Goal: Task Accomplishment & Management: Use online tool/utility

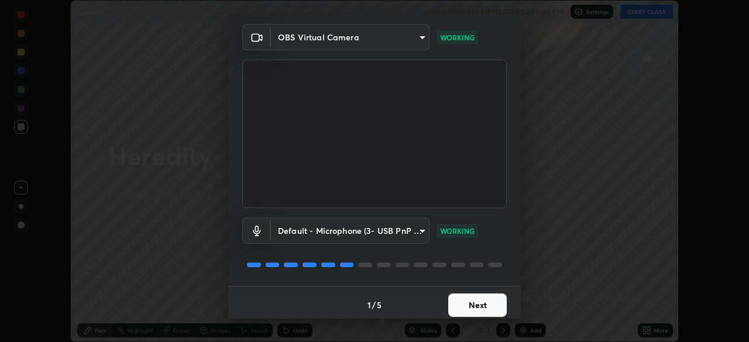
scroll to position [42, 0]
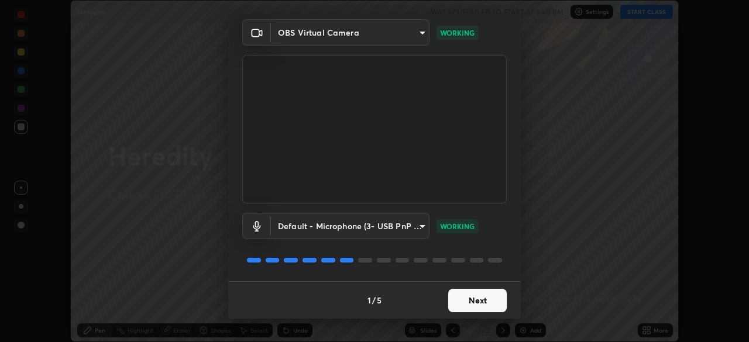
click at [486, 306] on button "Next" at bounding box center [477, 300] width 58 height 23
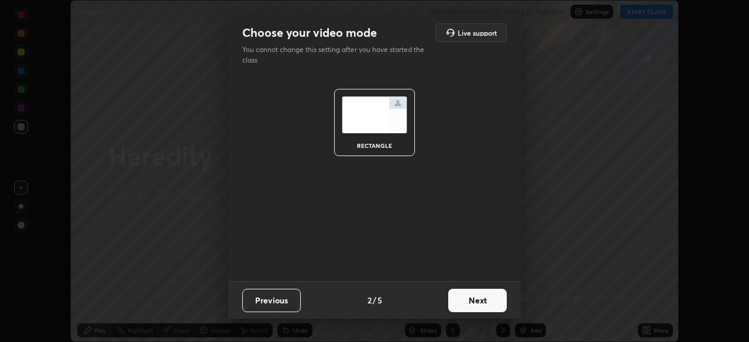
scroll to position [0, 0]
click at [487, 302] on button "Next" at bounding box center [477, 300] width 58 height 23
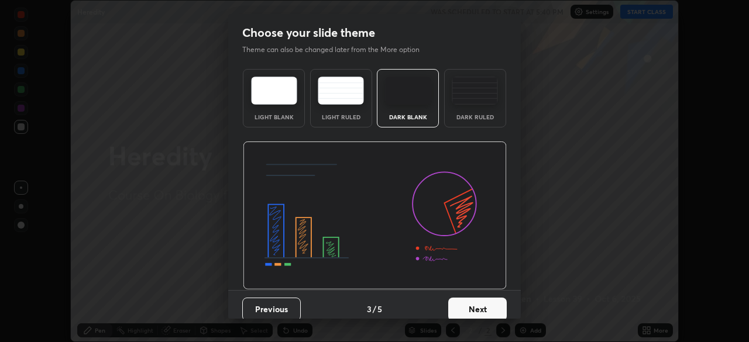
click at [490, 306] on button "Next" at bounding box center [477, 309] width 58 height 23
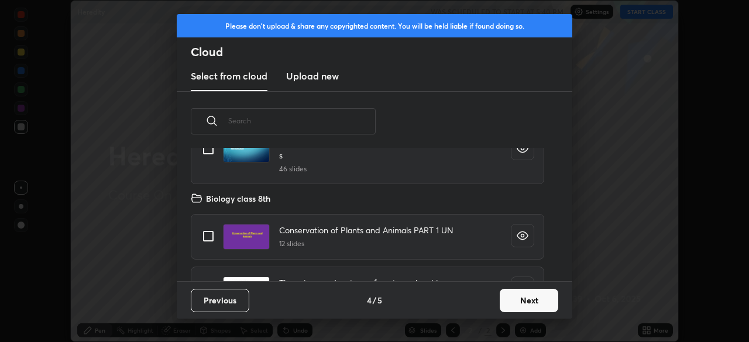
scroll to position [283, 0]
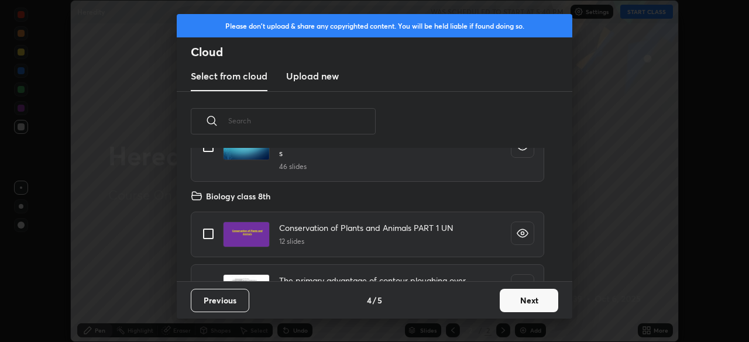
click at [528, 300] on button "Next" at bounding box center [528, 300] width 58 height 23
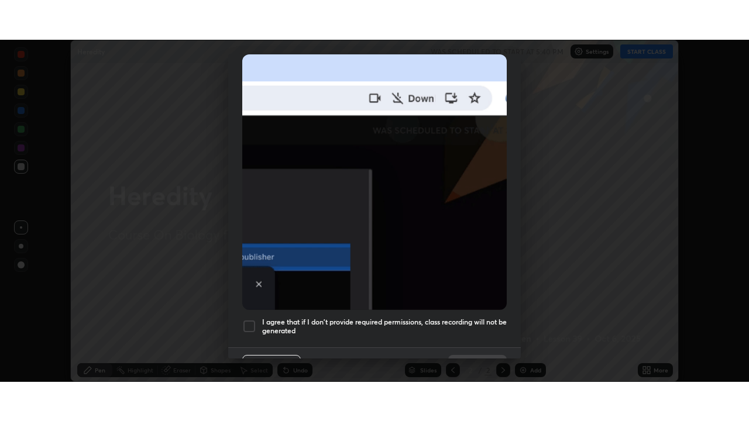
scroll to position [280, 0]
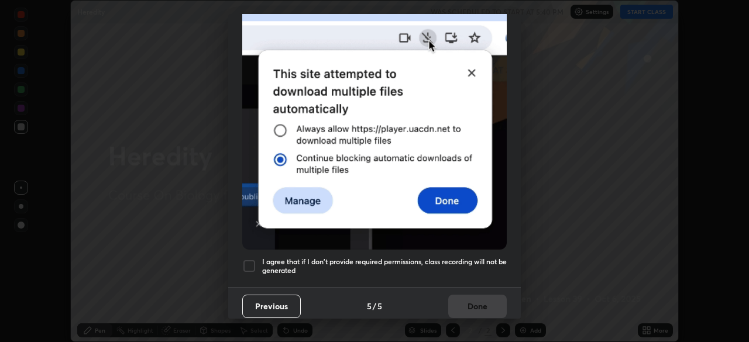
click at [443, 261] on h5 "I agree that if I don't provide required permissions, class recording will not …" at bounding box center [384, 266] width 244 height 18
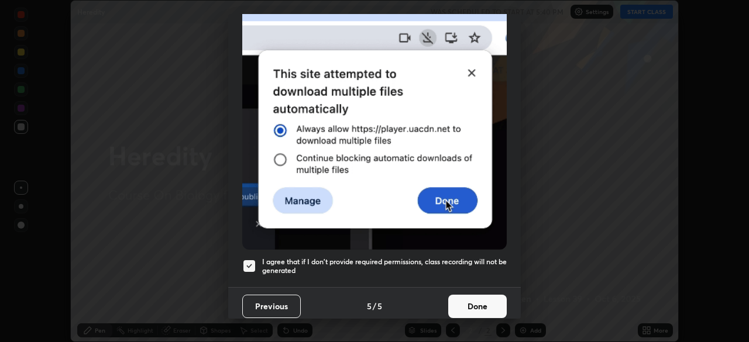
click at [467, 301] on button "Done" at bounding box center [477, 306] width 58 height 23
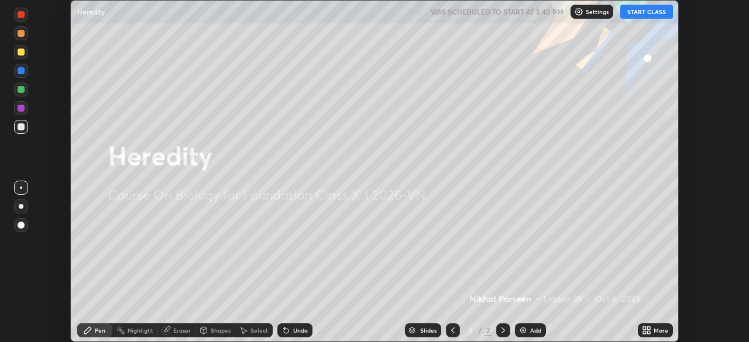
click at [635, 13] on button "START CLASS" at bounding box center [646, 12] width 53 height 14
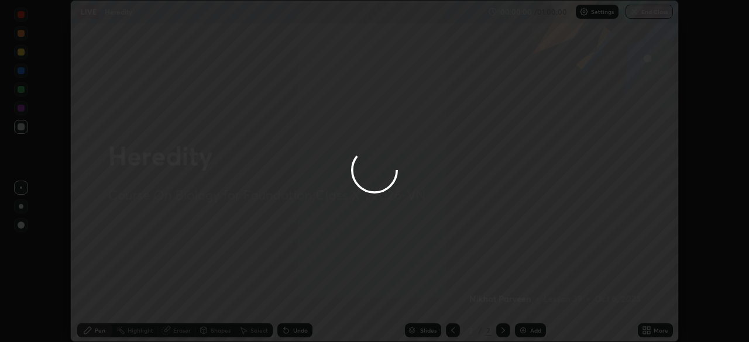
click at [648, 328] on icon at bounding box center [648, 328] width 3 height 3
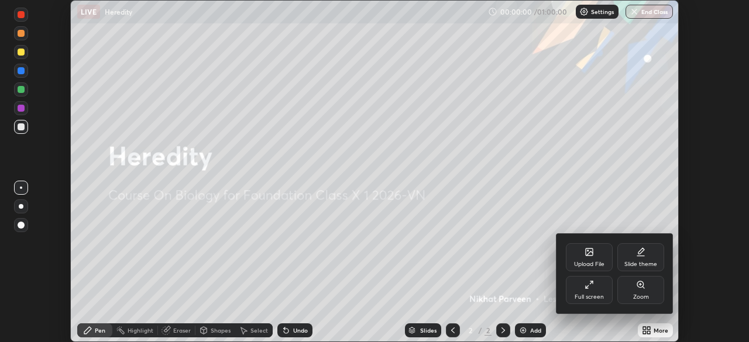
click at [597, 291] on div "Full screen" at bounding box center [589, 290] width 47 height 28
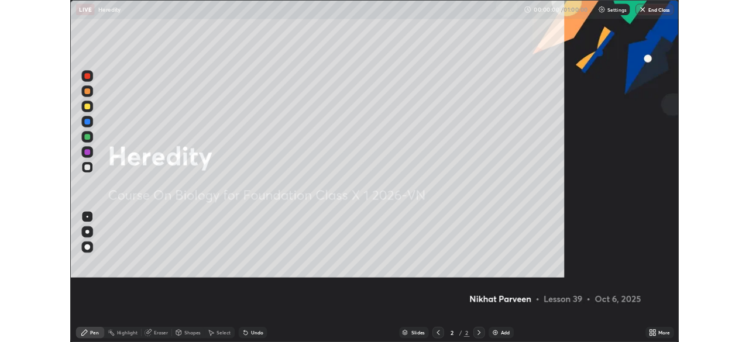
scroll to position [421, 749]
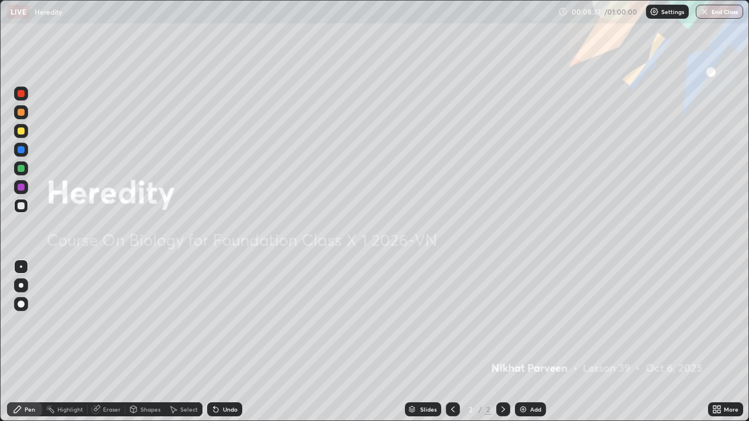
click at [715, 342] on icon at bounding box center [714, 407] width 3 height 3
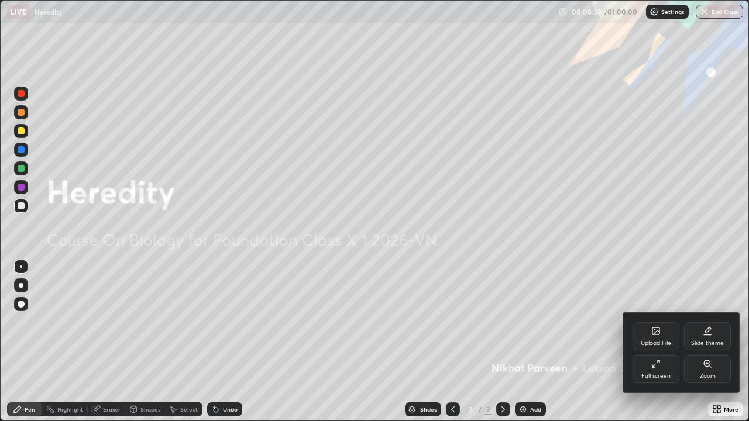
click at [650, 342] on div "Full screen" at bounding box center [655, 369] width 47 height 28
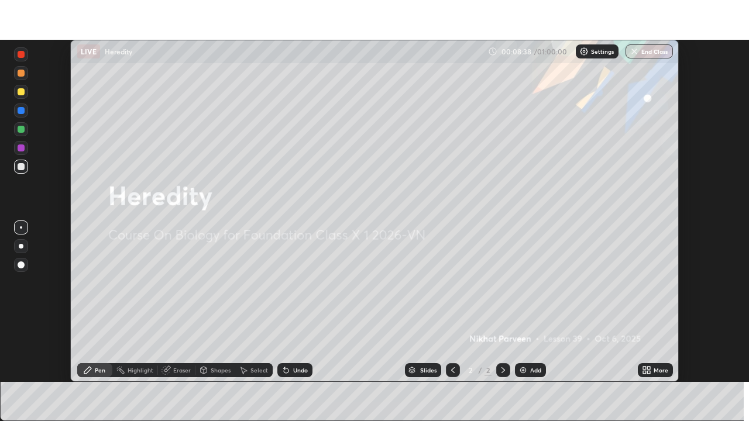
scroll to position [58145, 57739]
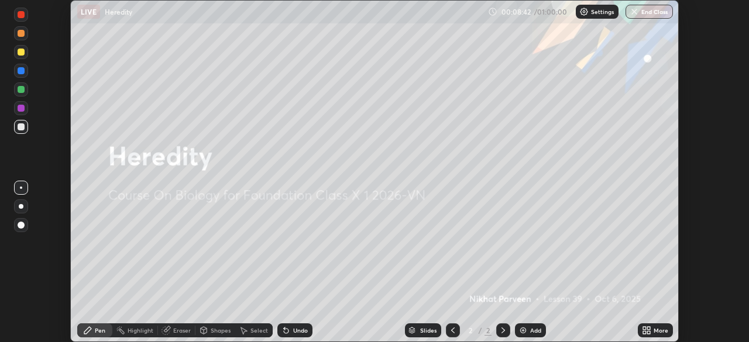
click at [652, 330] on div "More" at bounding box center [655, 330] width 35 height 14
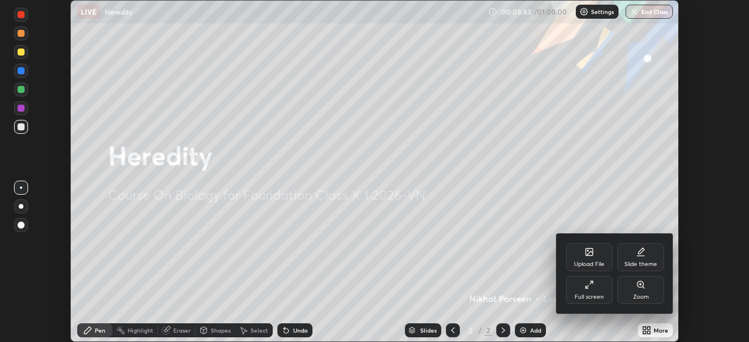
click at [588, 289] on icon at bounding box center [588, 284] width 9 height 9
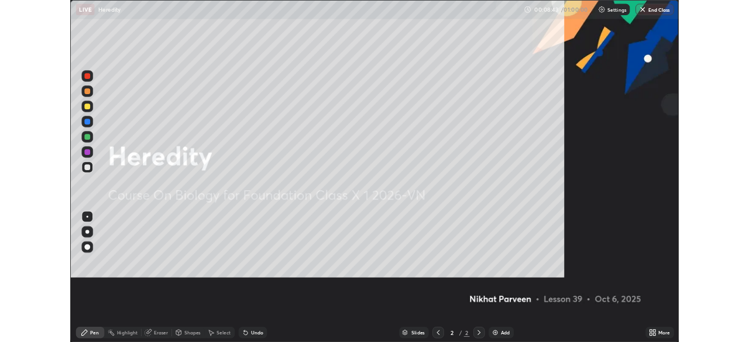
scroll to position [421, 749]
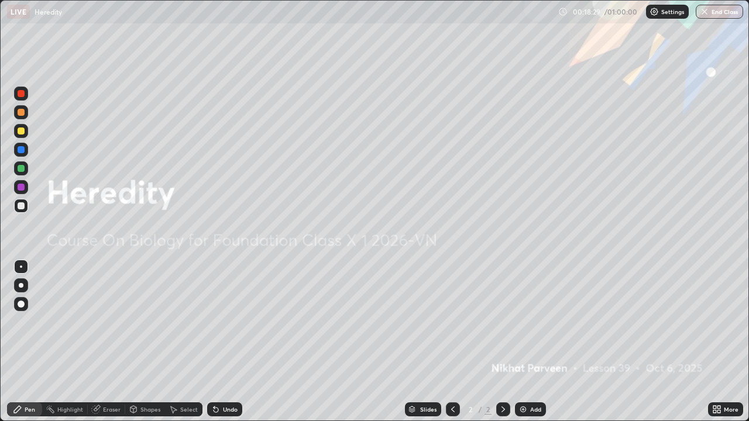
click at [530, 342] on div "Add" at bounding box center [535, 409] width 11 height 6
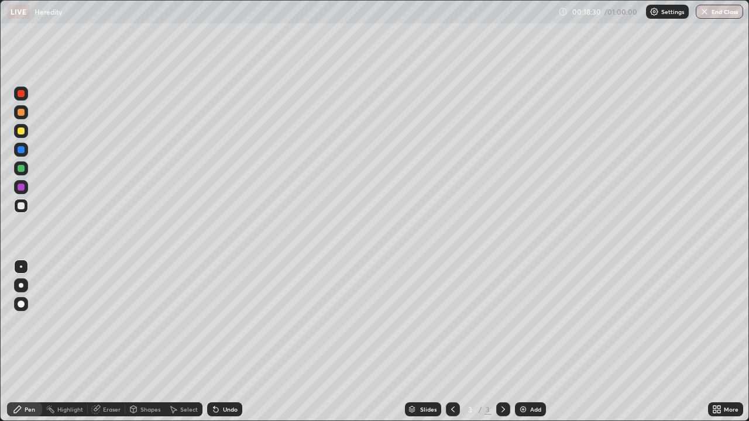
click at [21, 285] on div at bounding box center [21, 285] width 5 height 5
click at [27, 132] on div at bounding box center [21, 131] width 14 height 14
click at [21, 267] on div at bounding box center [21, 267] width 2 height 2
click at [22, 187] on div at bounding box center [21, 187] width 7 height 7
click at [20, 134] on div at bounding box center [21, 131] width 7 height 7
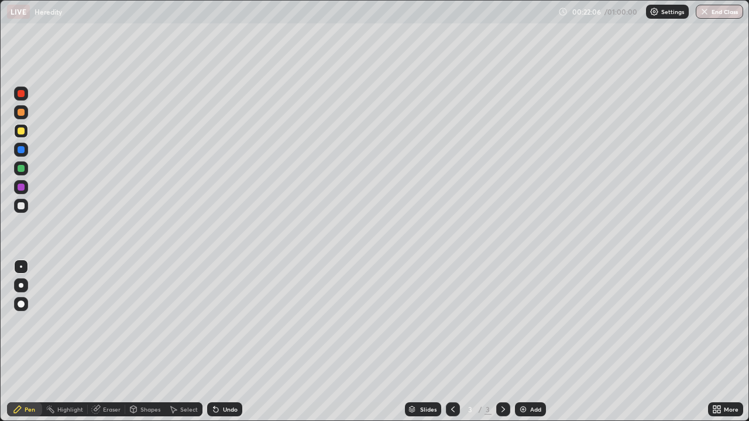
click at [104, 342] on div "Eraser" at bounding box center [112, 409] width 18 height 6
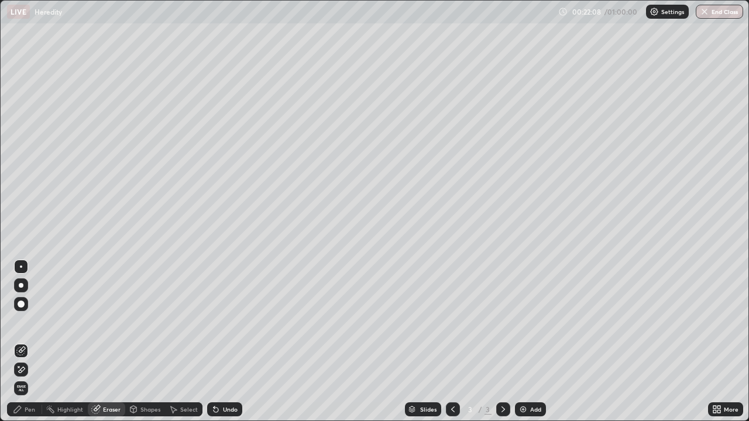
click at [19, 342] on icon at bounding box center [17, 409] width 7 height 7
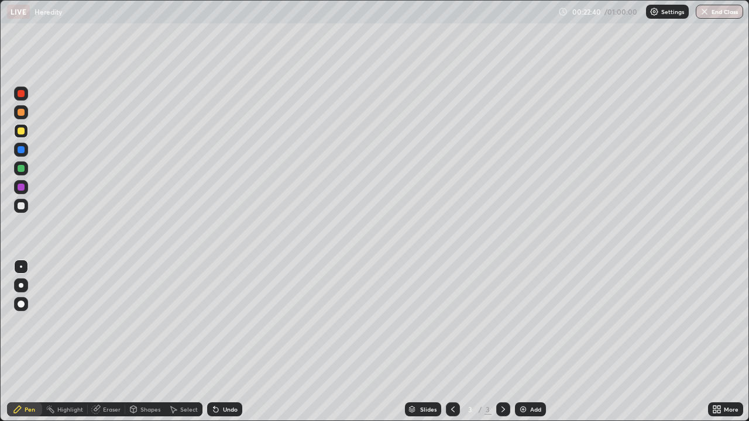
click at [23, 208] on div at bounding box center [21, 205] width 7 height 7
click at [228, 342] on div "Undo" at bounding box center [230, 409] width 15 height 6
click at [25, 186] on div at bounding box center [21, 187] width 14 height 14
click at [20, 136] on div at bounding box center [21, 131] width 14 height 14
click at [20, 206] on div at bounding box center [21, 205] width 7 height 7
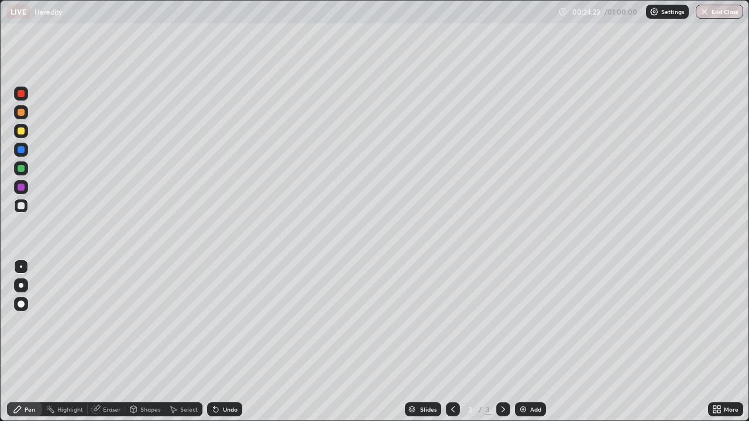
click at [223, 342] on div "Undo" at bounding box center [230, 409] width 15 height 6
click at [20, 184] on div at bounding box center [21, 187] width 7 height 7
click at [103, 342] on div "Eraser" at bounding box center [112, 409] width 18 height 6
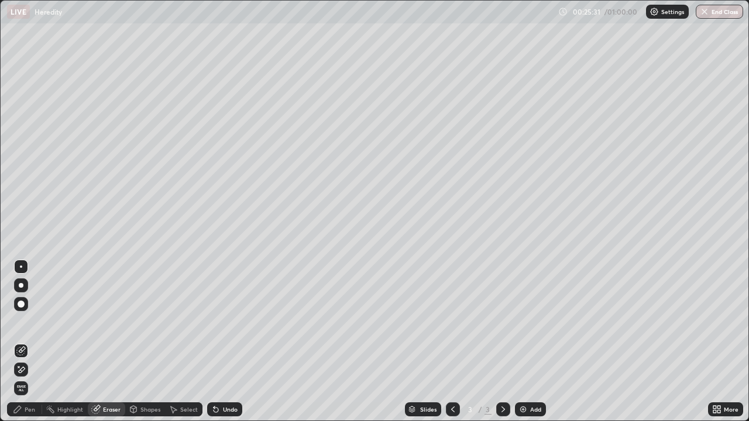
click at [26, 342] on div "Pen" at bounding box center [30, 409] width 11 height 6
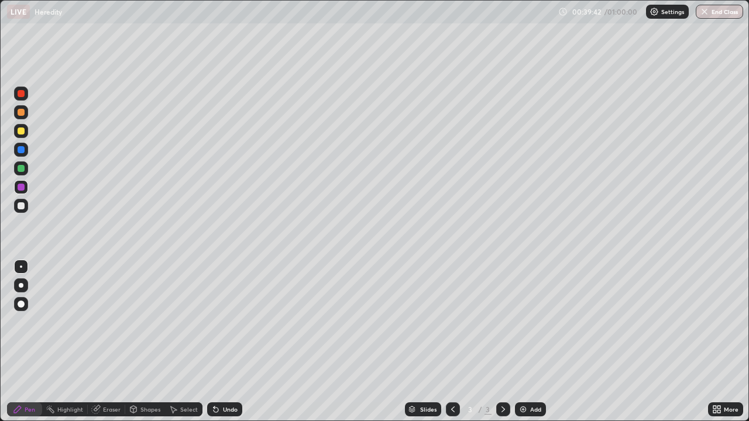
click at [526, 342] on img at bounding box center [522, 409] width 9 height 9
click at [20, 132] on div at bounding box center [21, 131] width 7 height 7
click at [213, 342] on icon at bounding box center [213, 406] width 1 height 1
click at [220, 342] on div "Undo" at bounding box center [224, 409] width 35 height 14
click at [225, 342] on div "Undo" at bounding box center [230, 409] width 15 height 6
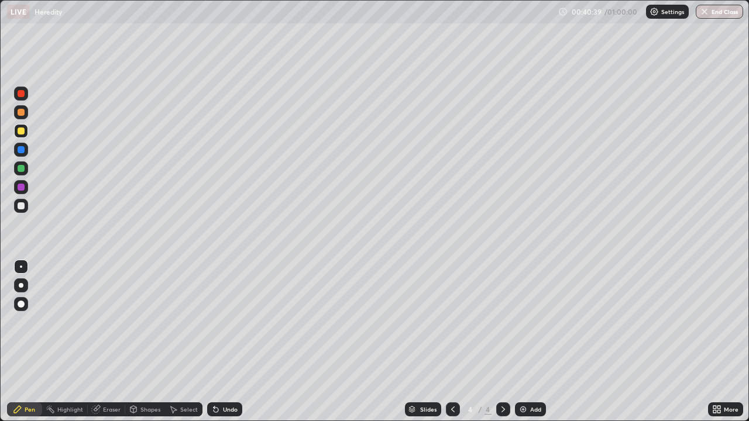
click at [22, 187] on div at bounding box center [21, 187] width 7 height 7
click at [21, 134] on div at bounding box center [21, 131] width 7 height 7
click at [223, 342] on div "Undo" at bounding box center [230, 409] width 15 height 6
click at [21, 188] on div at bounding box center [21, 187] width 7 height 7
click at [7, 342] on div "Pen" at bounding box center [24, 409] width 35 height 14
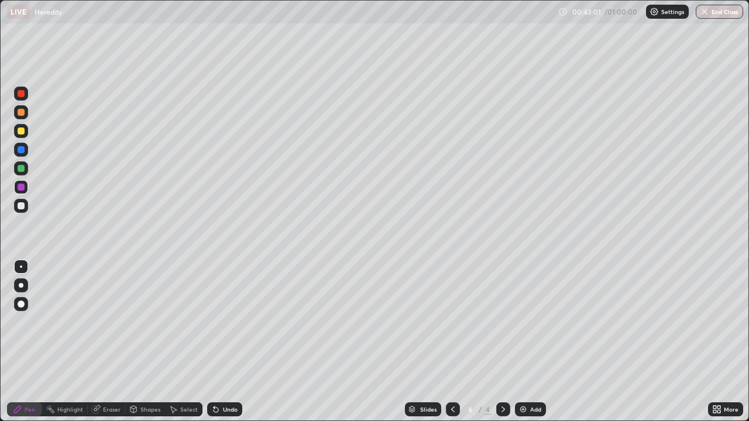
click at [225, 342] on div "Undo" at bounding box center [230, 409] width 15 height 6
click at [226, 342] on div "Undo" at bounding box center [230, 409] width 15 height 6
click at [452, 342] on icon at bounding box center [452, 409] width 9 height 9
click at [502, 342] on icon at bounding box center [502, 409] width 9 height 9
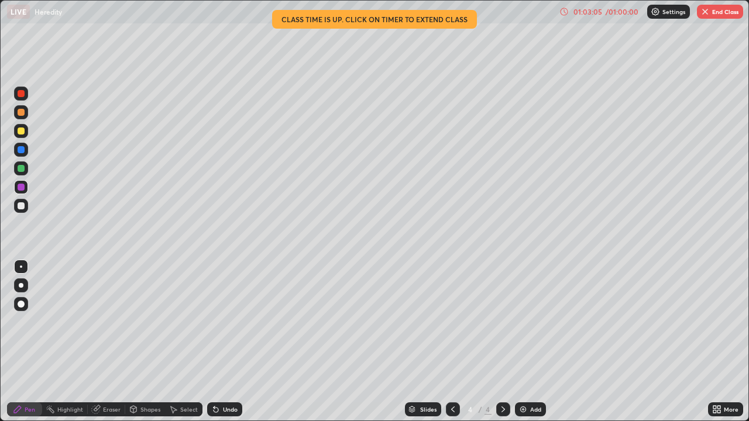
click at [723, 342] on div "More" at bounding box center [730, 409] width 15 height 6
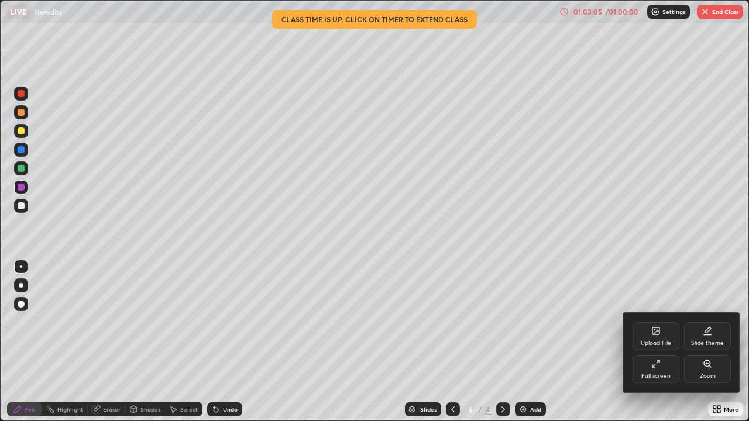
click at [659, 342] on icon at bounding box center [655, 363] width 9 height 9
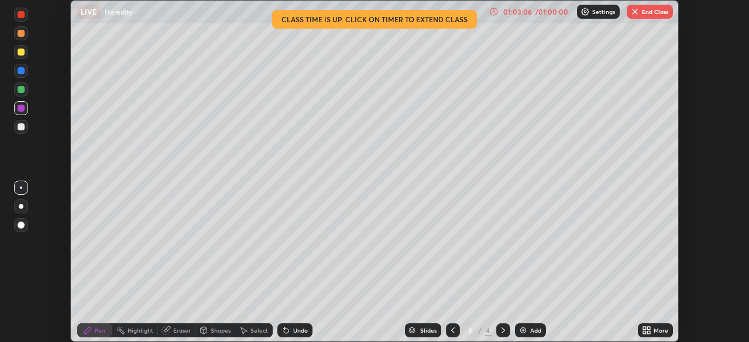
scroll to position [58145, 57739]
click at [646, 13] on button "End Class" at bounding box center [649, 12] width 46 height 14
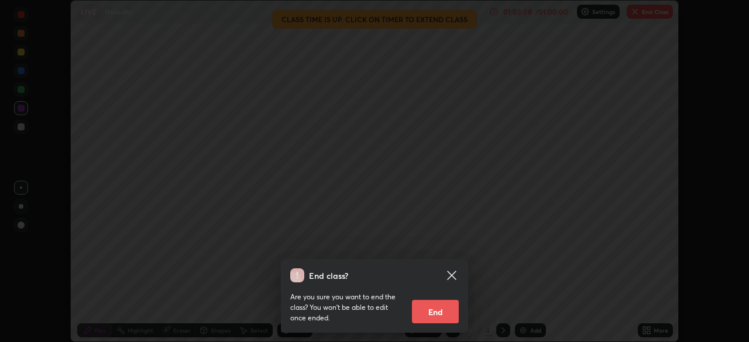
click at [437, 305] on button "End" at bounding box center [435, 311] width 47 height 23
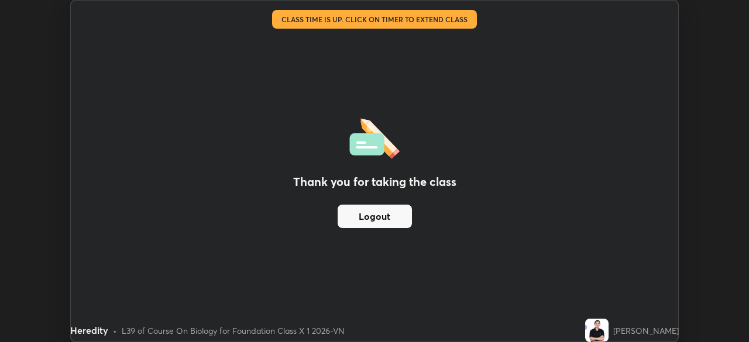
click at [388, 212] on button "Logout" at bounding box center [374, 216] width 74 height 23
